Goal: Communication & Community: Ask a question

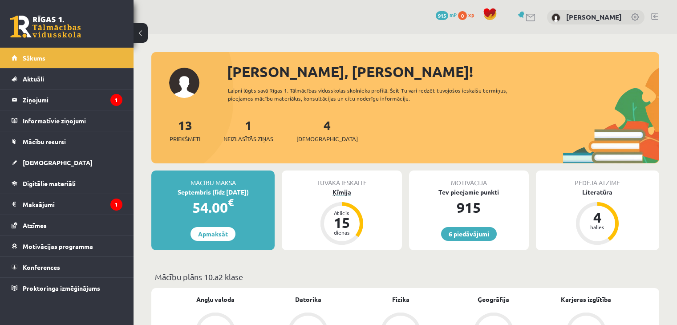
scroll to position [134, 0]
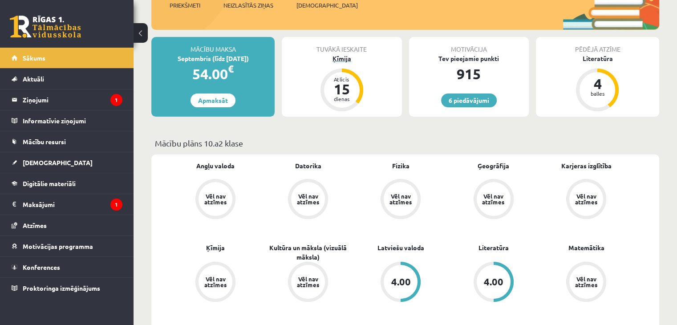
click at [347, 60] on div "Ķīmija" at bounding box center [342, 58] width 120 height 9
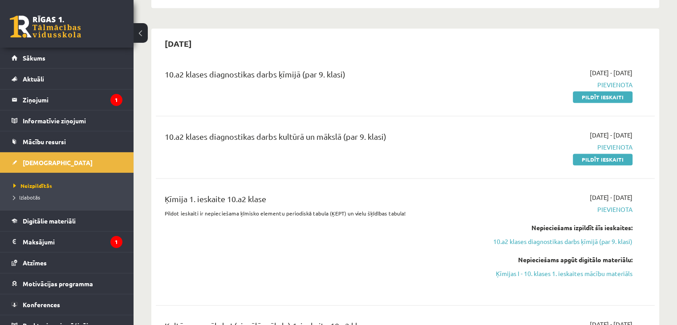
scroll to position [1113, 0]
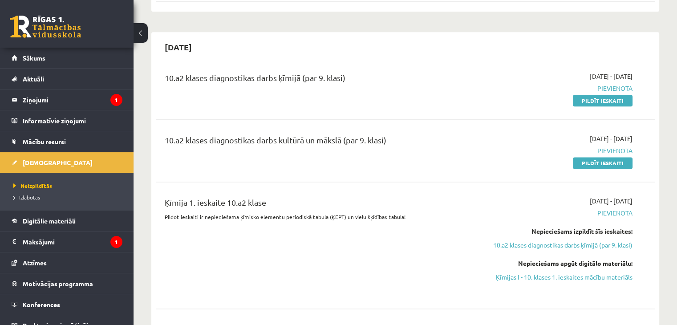
drag, startPoint x: 167, startPoint y: 147, endPoint x: 342, endPoint y: 118, distance: 176.8
click at [390, 149] on div "10.a2 klases diagnostikas darbs kultūrā un mākslā (par 9. klasi)" at bounding box center [319, 142] width 308 height 16
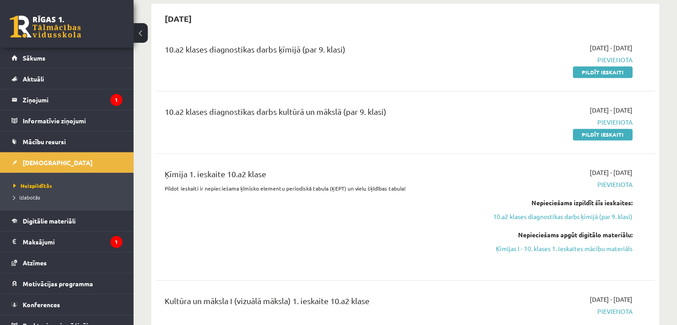
drag, startPoint x: 176, startPoint y: 87, endPoint x: 364, endPoint y: 77, distance: 188.1
click at [364, 77] on div "10.a2 klases diagnostikas darbs ķīmijā (par 9. klasi) 2025-09-16 - 2025-09-30 P…" at bounding box center [405, 59] width 499 height 51
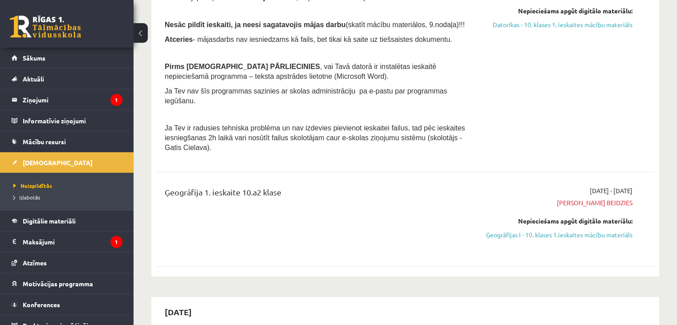
scroll to position [830, 0]
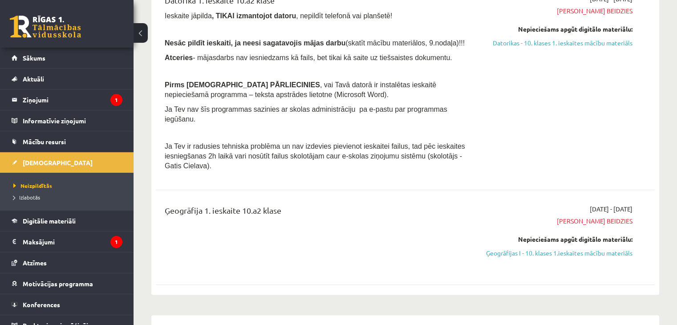
click at [326, 249] on div "Ģeogrāfija 1. ieskaite 10.a2 klase" at bounding box center [318, 237] width 321 height 66
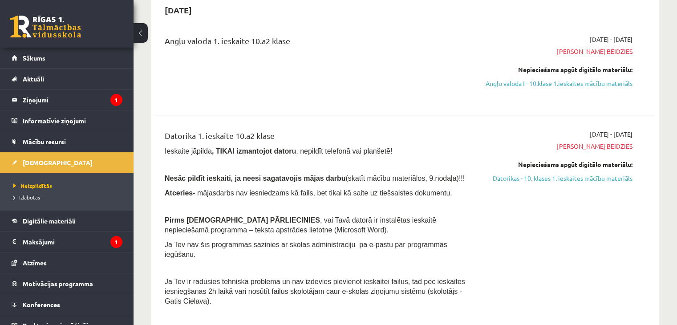
scroll to position [696, 0]
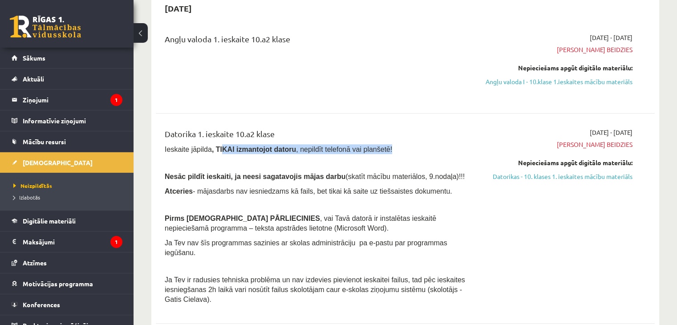
drag, startPoint x: 218, startPoint y: 157, endPoint x: 383, endPoint y: 157, distance: 165.6
click at [383, 154] on p "Ieskaite jāpilda , TIKAI izmantojot datoru , nepildīt telefonā vai planšetē!" at bounding box center [319, 149] width 308 height 10
click at [394, 154] on p "Ieskaite jāpilda , TIKAI izmantojot datoru , nepildīt telefonā vai planšetē!" at bounding box center [319, 149] width 308 height 10
click at [442, 166] on p at bounding box center [319, 162] width 308 height 8
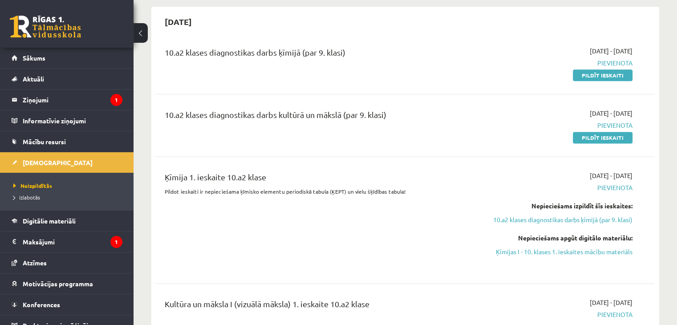
scroll to position [1141, 0]
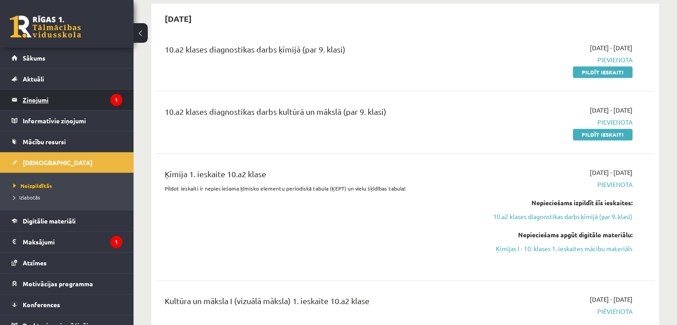
click at [50, 97] on legend "Ziņojumi 1" at bounding box center [73, 99] width 100 height 20
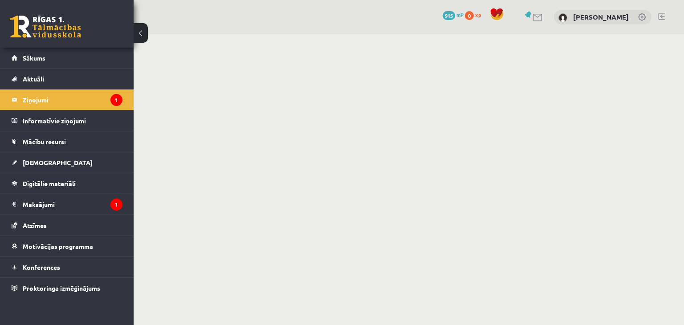
click at [532, 18] on link at bounding box center [537, 18] width 11 height 8
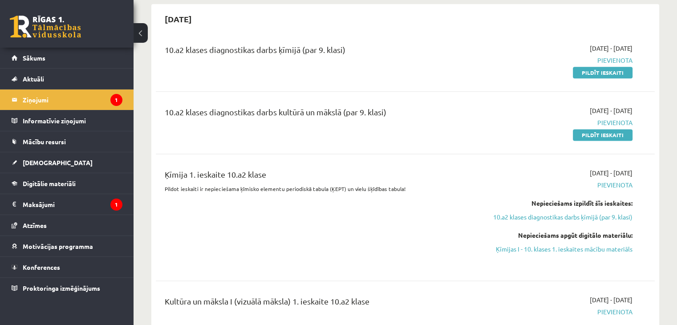
scroll to position [1157, 0]
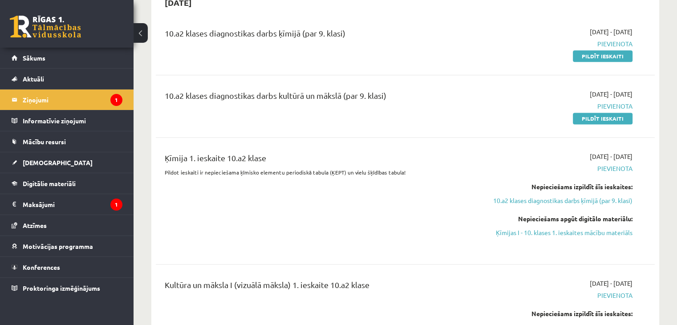
drag, startPoint x: 164, startPoint y: 106, endPoint x: 395, endPoint y: 108, distance: 231.1
click at [395, 108] on div "10.a2 klases diagnostikas darbs kultūrā un mākslā (par 9. klasi)" at bounding box center [318, 105] width 321 height 33
click at [402, 106] on div "10.a2 klases diagnostikas darbs kultūrā un mākslā (par 9. klasi)" at bounding box center [319, 97] width 308 height 16
click at [419, 61] on div "10.a2 klases diagnostikas darbs ķīmijā (par 9. klasi)" at bounding box center [318, 43] width 321 height 33
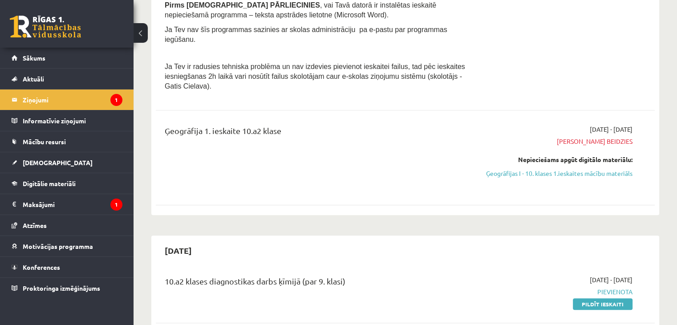
scroll to position [890, 0]
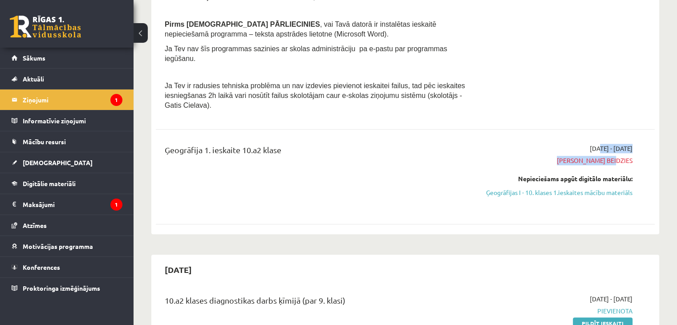
drag, startPoint x: 573, startPoint y: 149, endPoint x: 637, endPoint y: 159, distance: 64.9
click at [637, 159] on div "2025-09-01 - 2025-09-15 Termiņš beidzies Nepieciešams apgūt digitālo materiālu:…" at bounding box center [559, 177] width 160 height 66
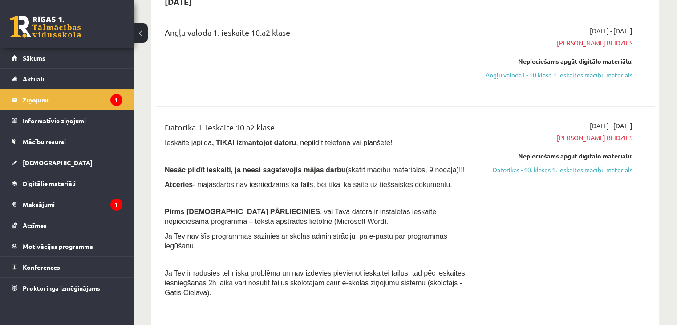
scroll to position [579, 0]
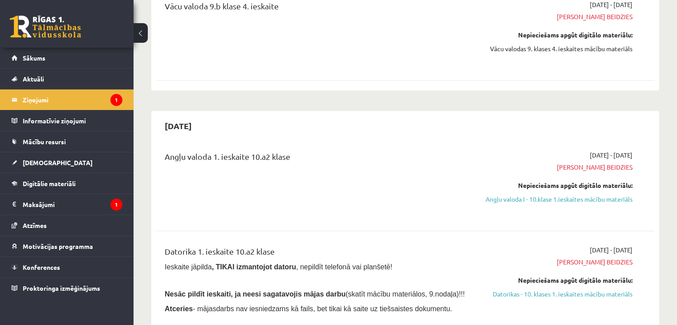
click at [591, 167] on span "Termiņš beidzies" at bounding box center [559, 166] width 147 height 9
click at [61, 163] on link "[DEMOGRAPHIC_DATA]" at bounding box center [67, 162] width 111 height 20
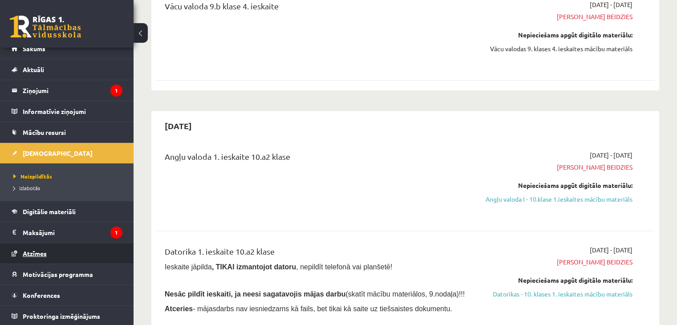
scroll to position [10, 0]
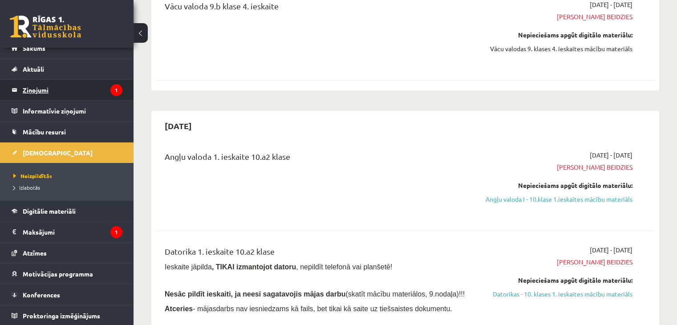
click at [52, 97] on legend "Ziņojumi 1" at bounding box center [73, 90] width 100 height 20
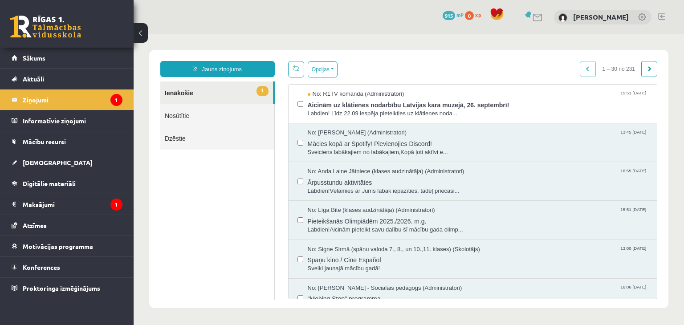
click at [223, 117] on link "Nosūtītie" at bounding box center [217, 115] width 114 height 23
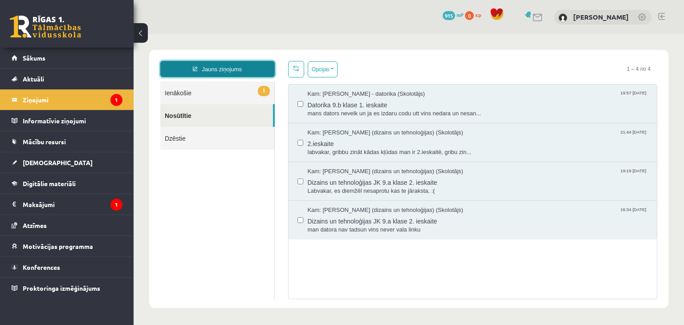
click at [231, 72] on link "Jauns ziņojums" at bounding box center [217, 69] width 114 height 16
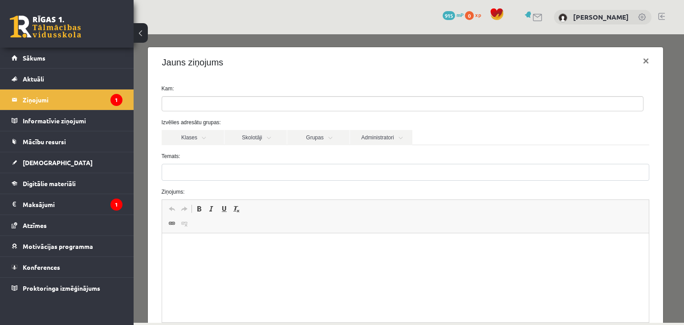
click at [223, 104] on ul at bounding box center [402, 104] width 481 height 14
click at [203, 139] on link "Klases" at bounding box center [193, 137] width 62 height 15
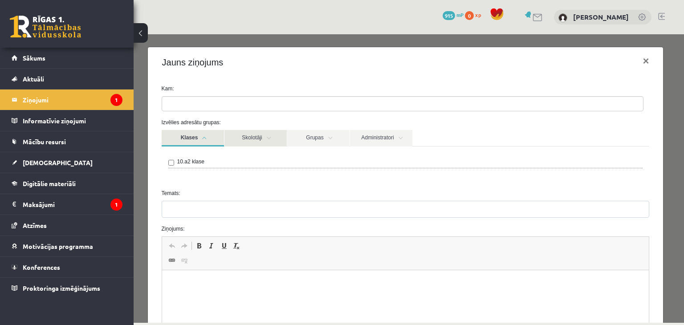
click at [239, 139] on link "Skolotāji" at bounding box center [255, 138] width 62 height 16
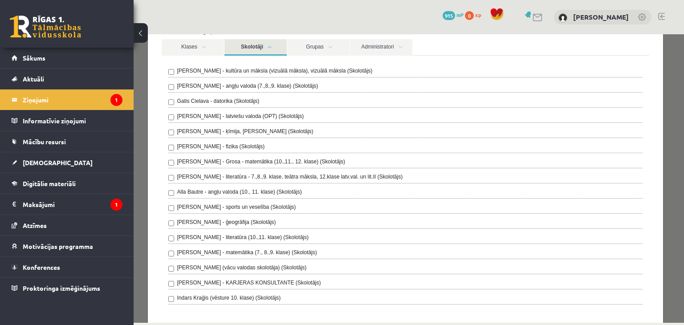
scroll to position [89, 0]
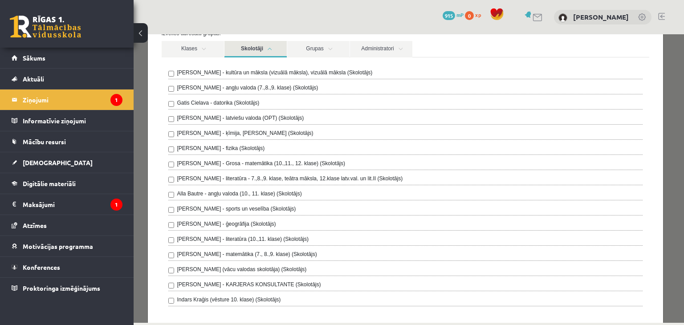
click at [238, 196] on label "Alla Bautre - angļu valoda (10., 11. klase) (Skolotājs)" at bounding box center [239, 194] width 125 height 8
click at [205, 50] on link "Klases" at bounding box center [193, 49] width 62 height 16
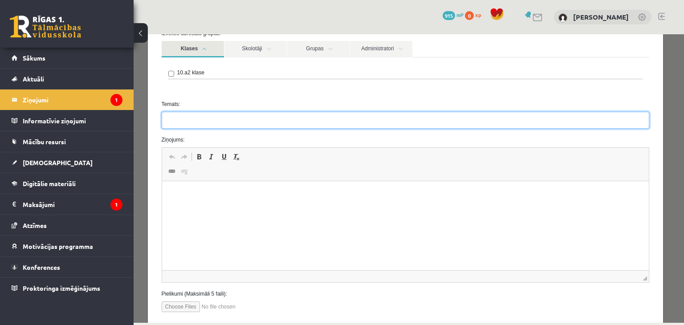
click at [210, 122] on input "Temats:" at bounding box center [406, 120] width 488 height 17
type input "********"
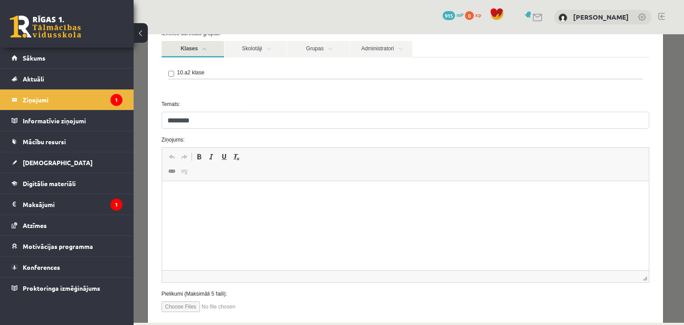
click at [227, 206] on html at bounding box center [405, 194] width 487 height 27
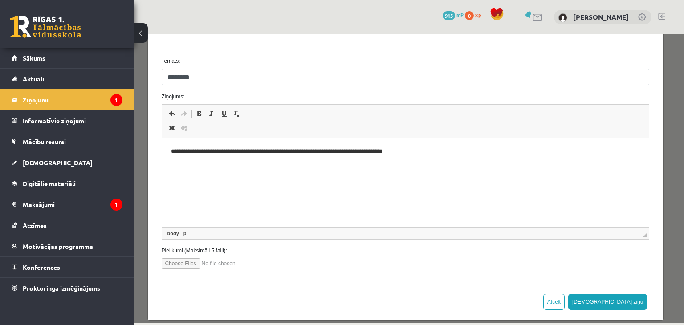
scroll to position [134, 0]
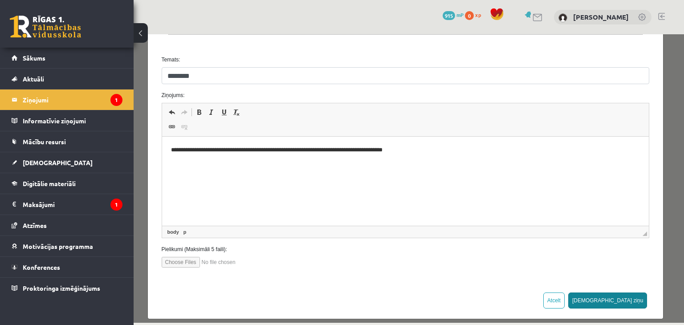
click at [628, 300] on button "Sūtīt ziņu" at bounding box center [607, 300] width 79 height 16
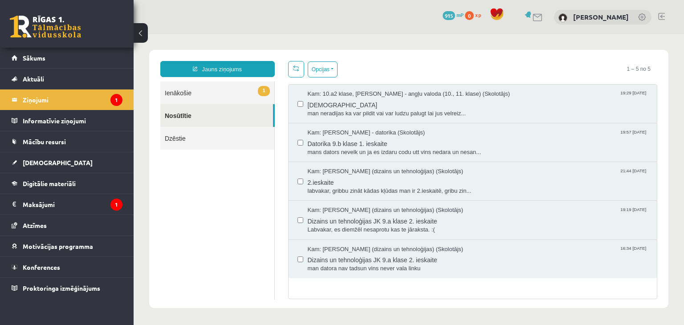
scroll to position [0, 0]
